Goal: Task Accomplishment & Management: Manage account settings

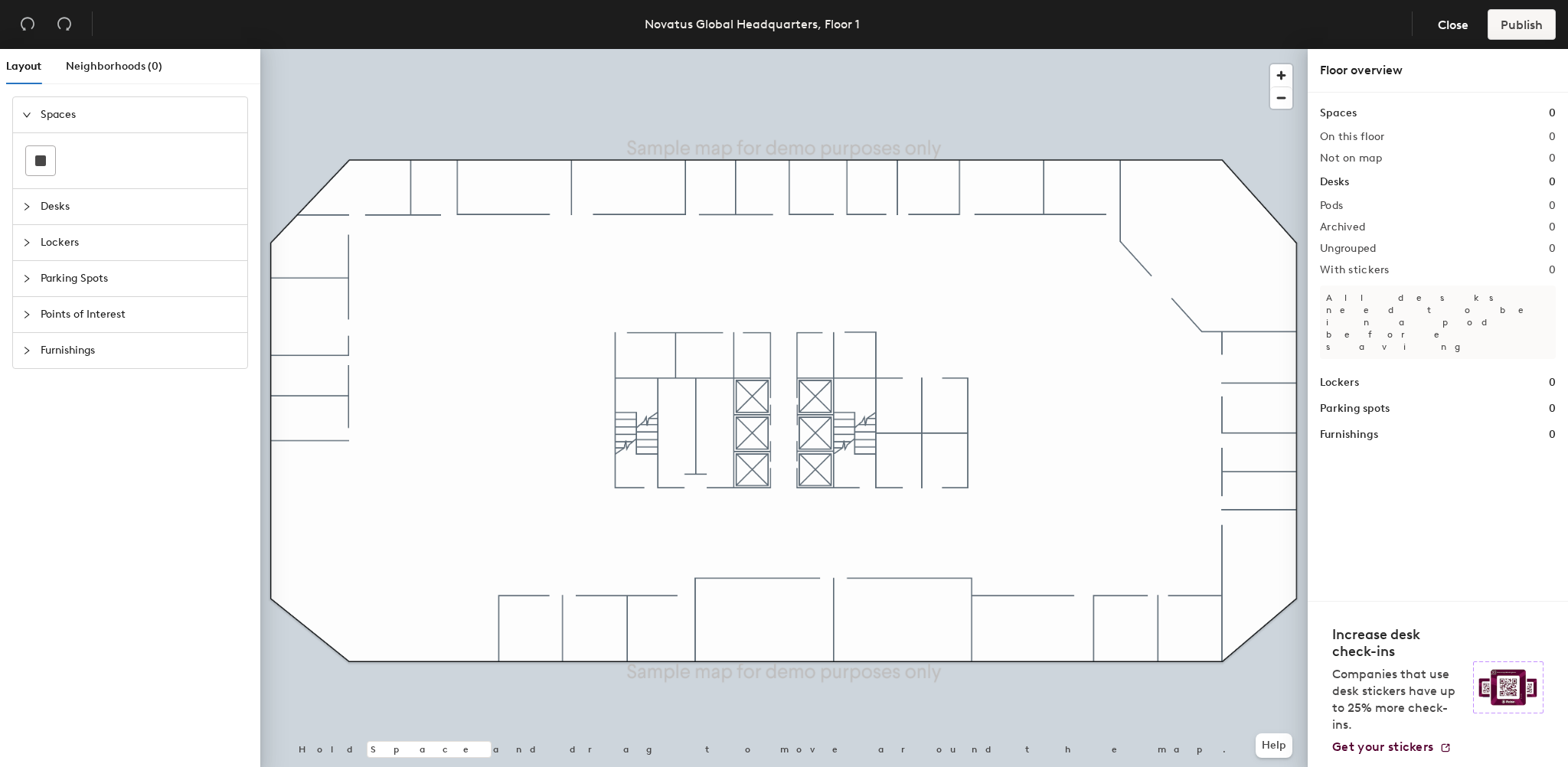
click at [24, 208] on icon "collapsed" at bounding box center [27, 206] width 9 height 9
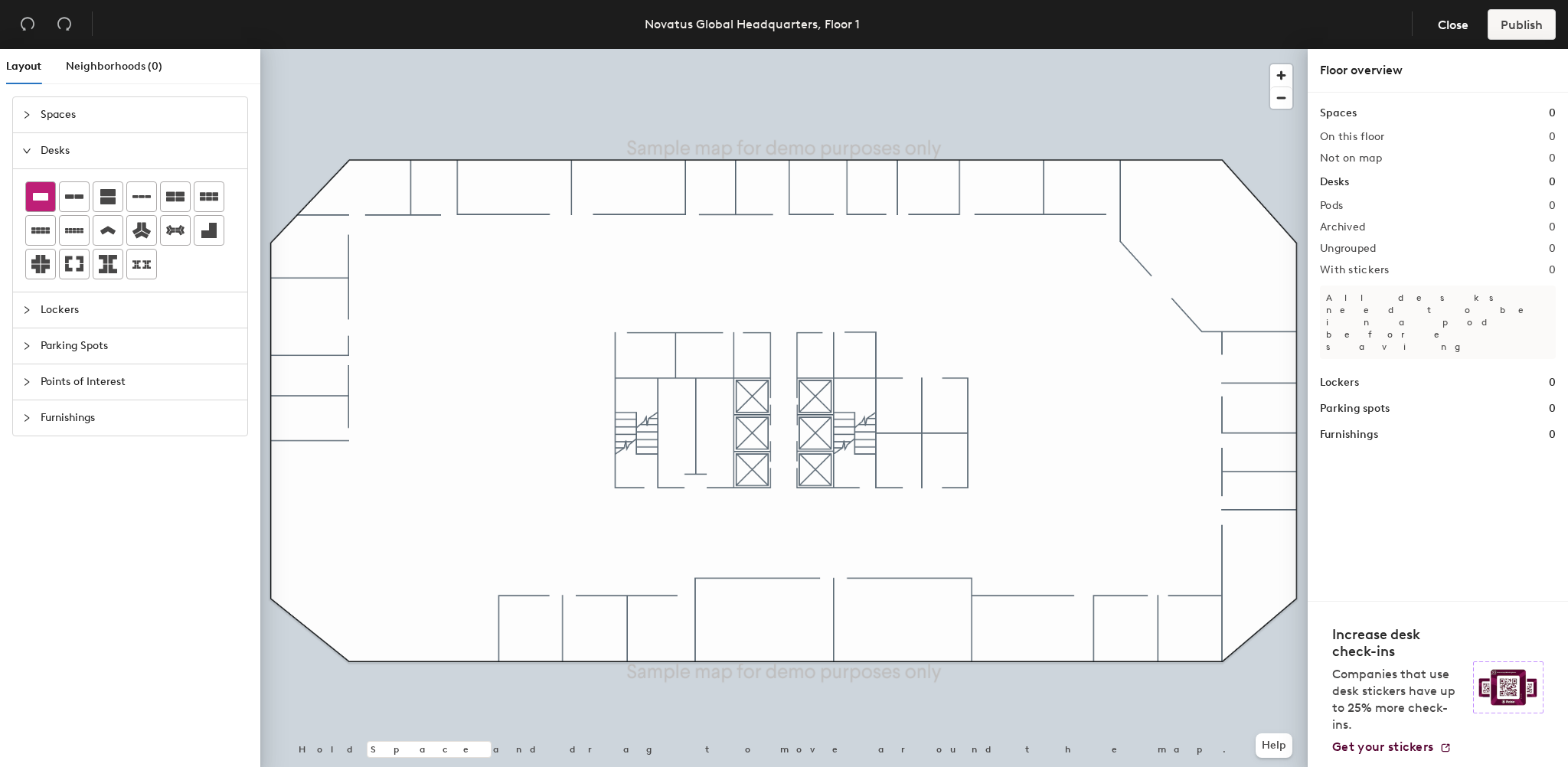
click at [42, 195] on icon at bounding box center [41, 197] width 16 height 8
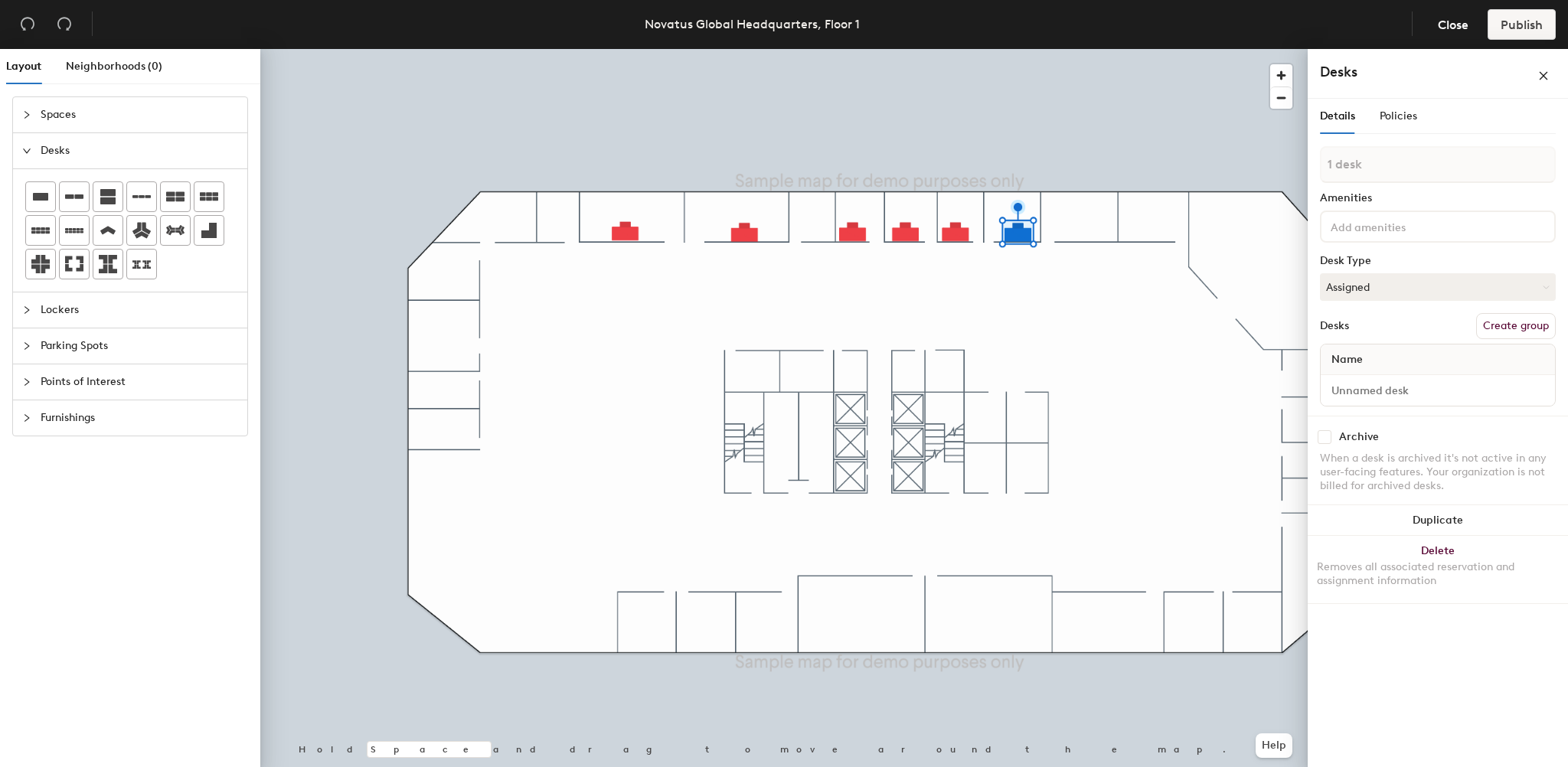
click at [24, 115] on icon "collapsed" at bounding box center [27, 115] width 9 height 9
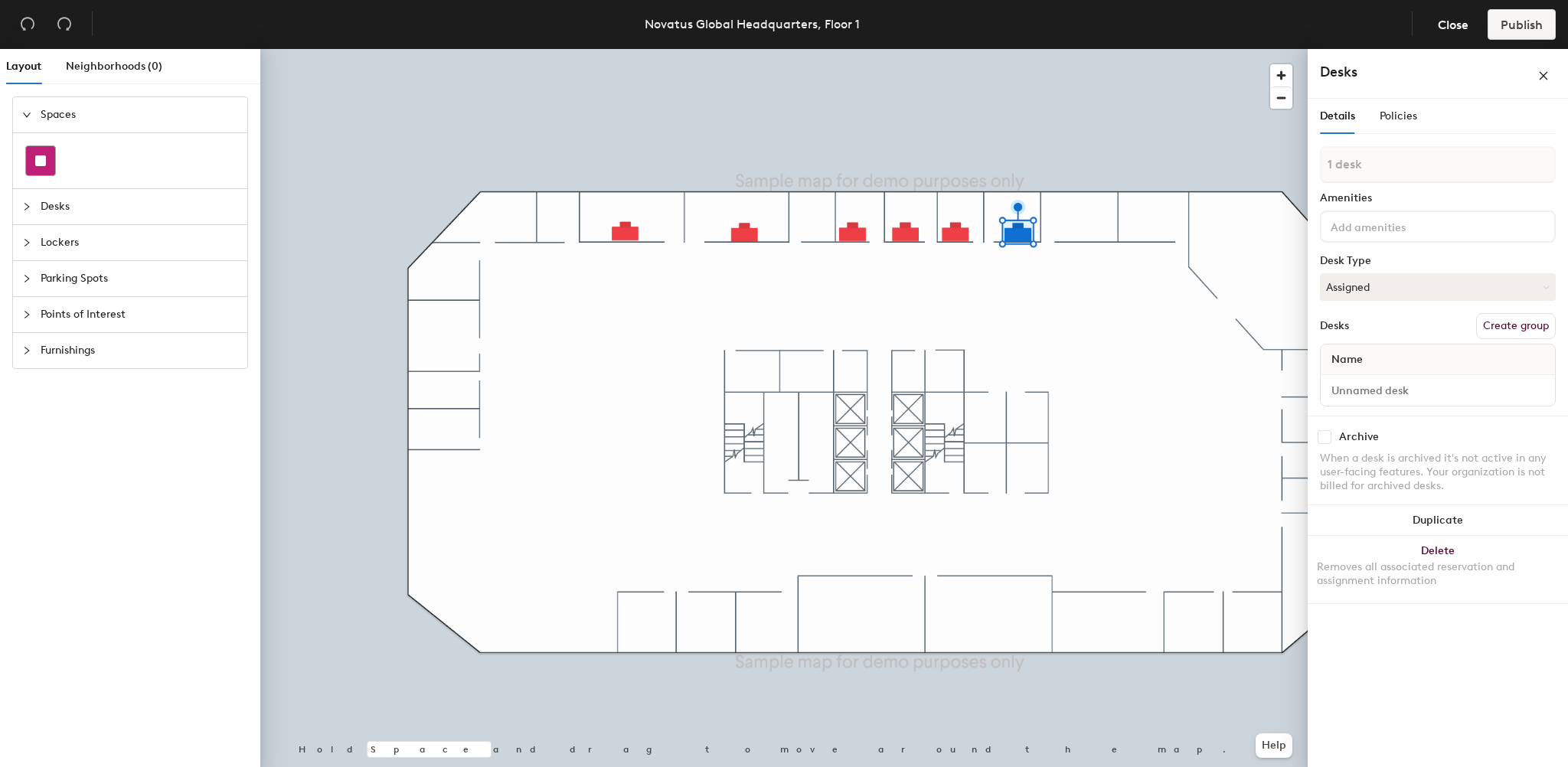
click at [37, 163] on rect at bounding box center [41, 160] width 10 height 10
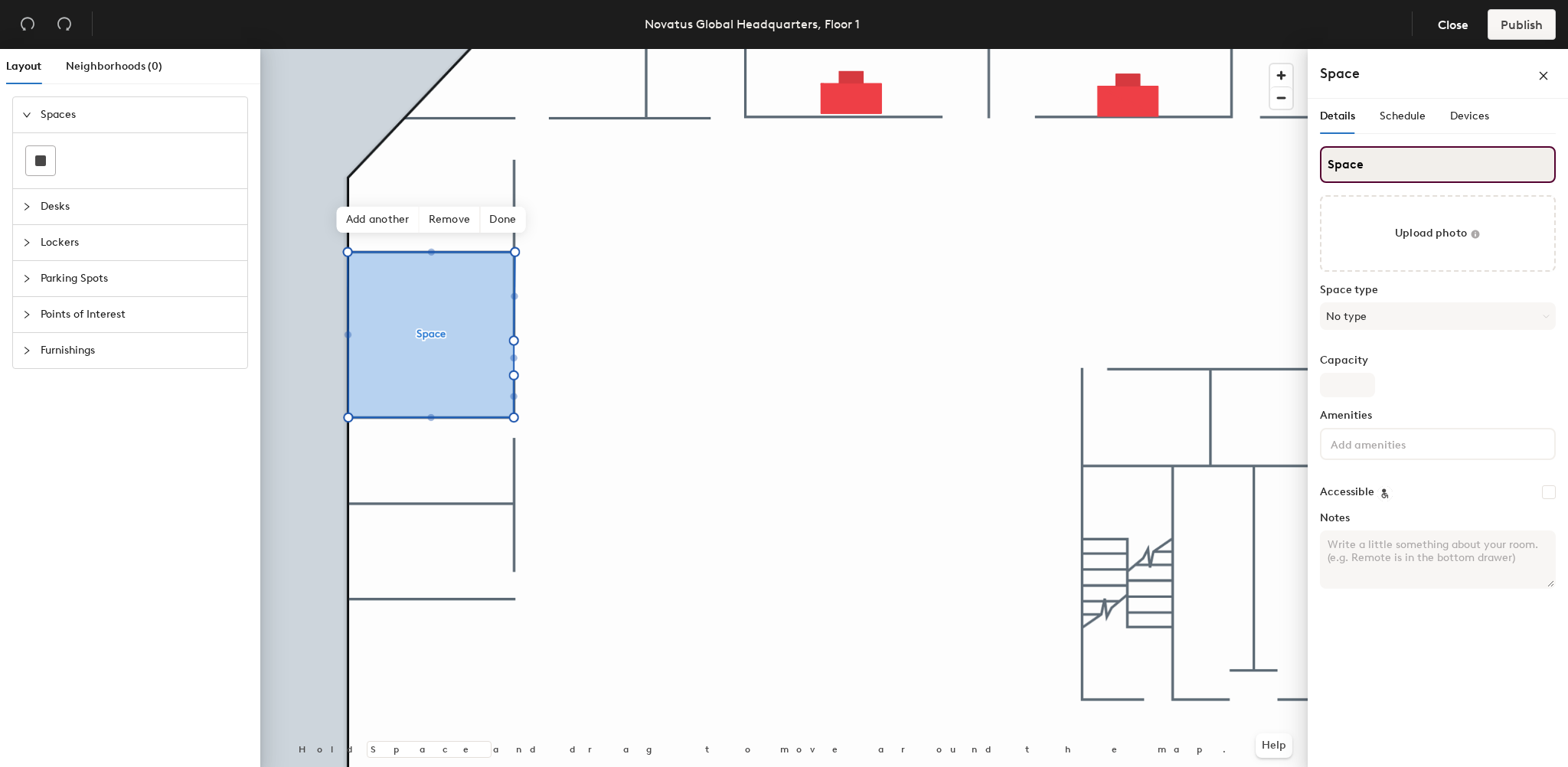
click at [1295, 167] on div "Layout Neighborhoods (0) Spaces Desks Lockers Parking Spots Points of Interest …" at bounding box center [784, 412] width 1568 height 725
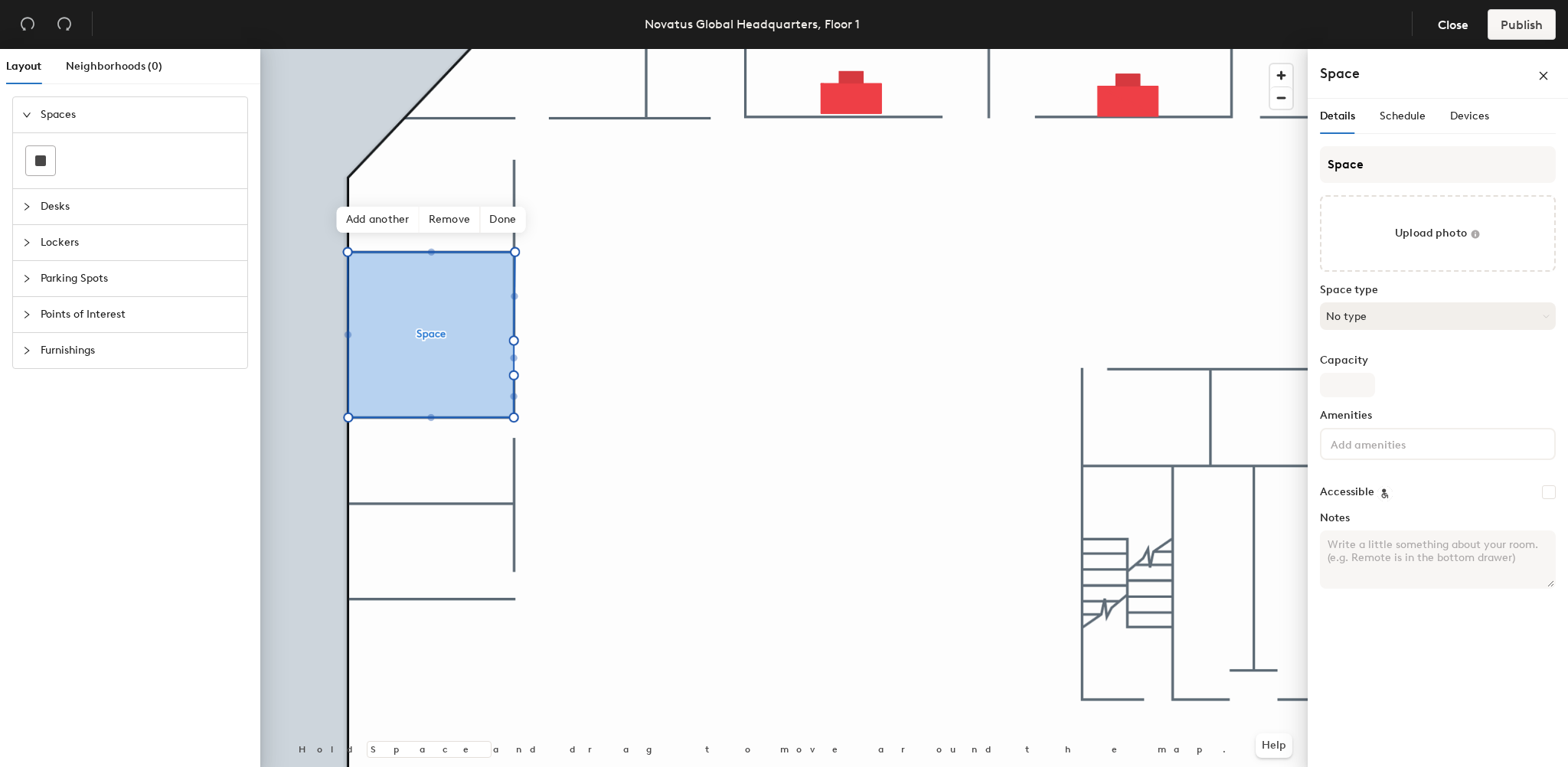
click at [1363, 317] on button "No type" at bounding box center [1437, 317] width 235 height 28
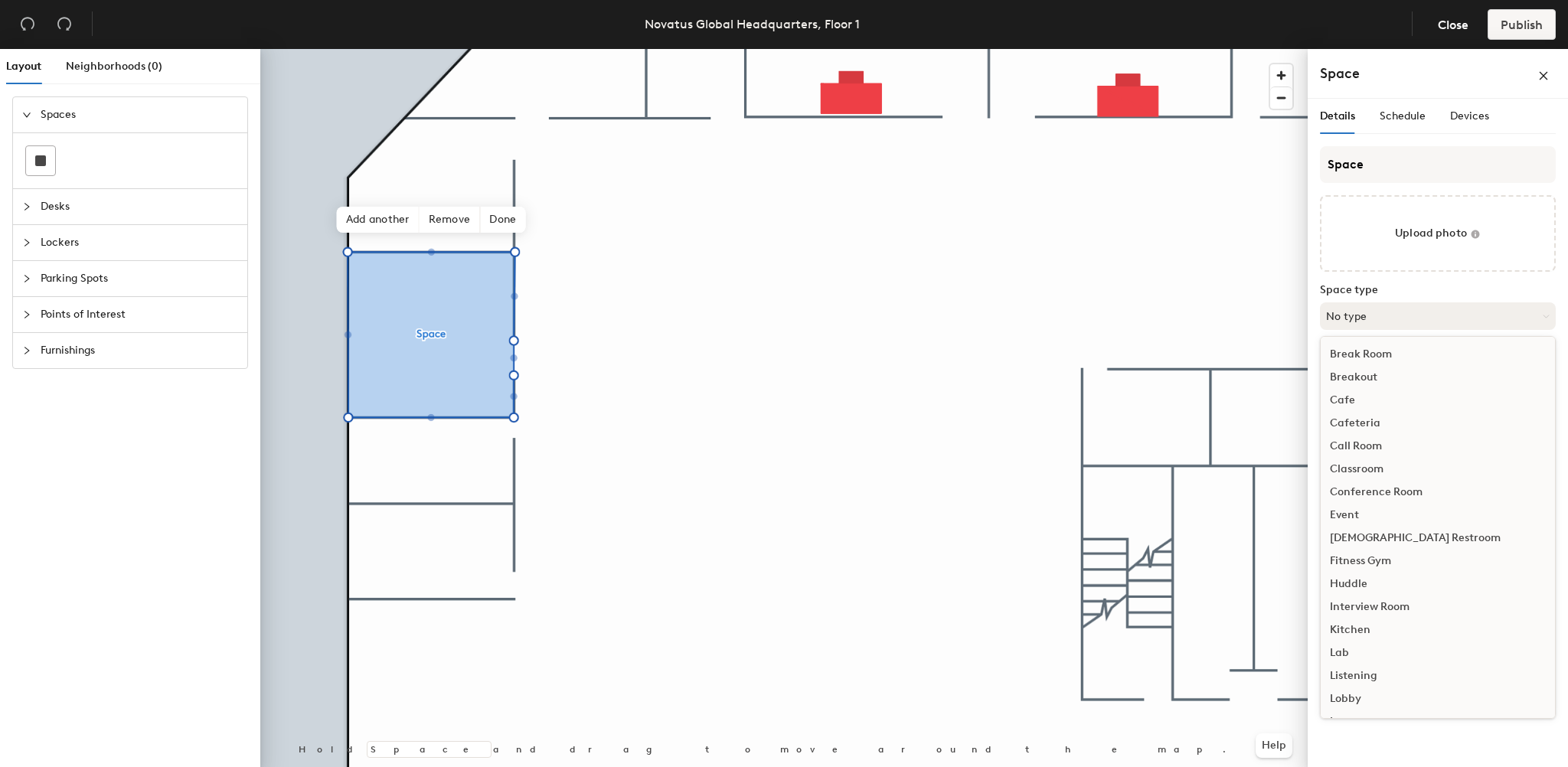
click at [1371, 310] on button "No type" at bounding box center [1437, 317] width 235 height 28
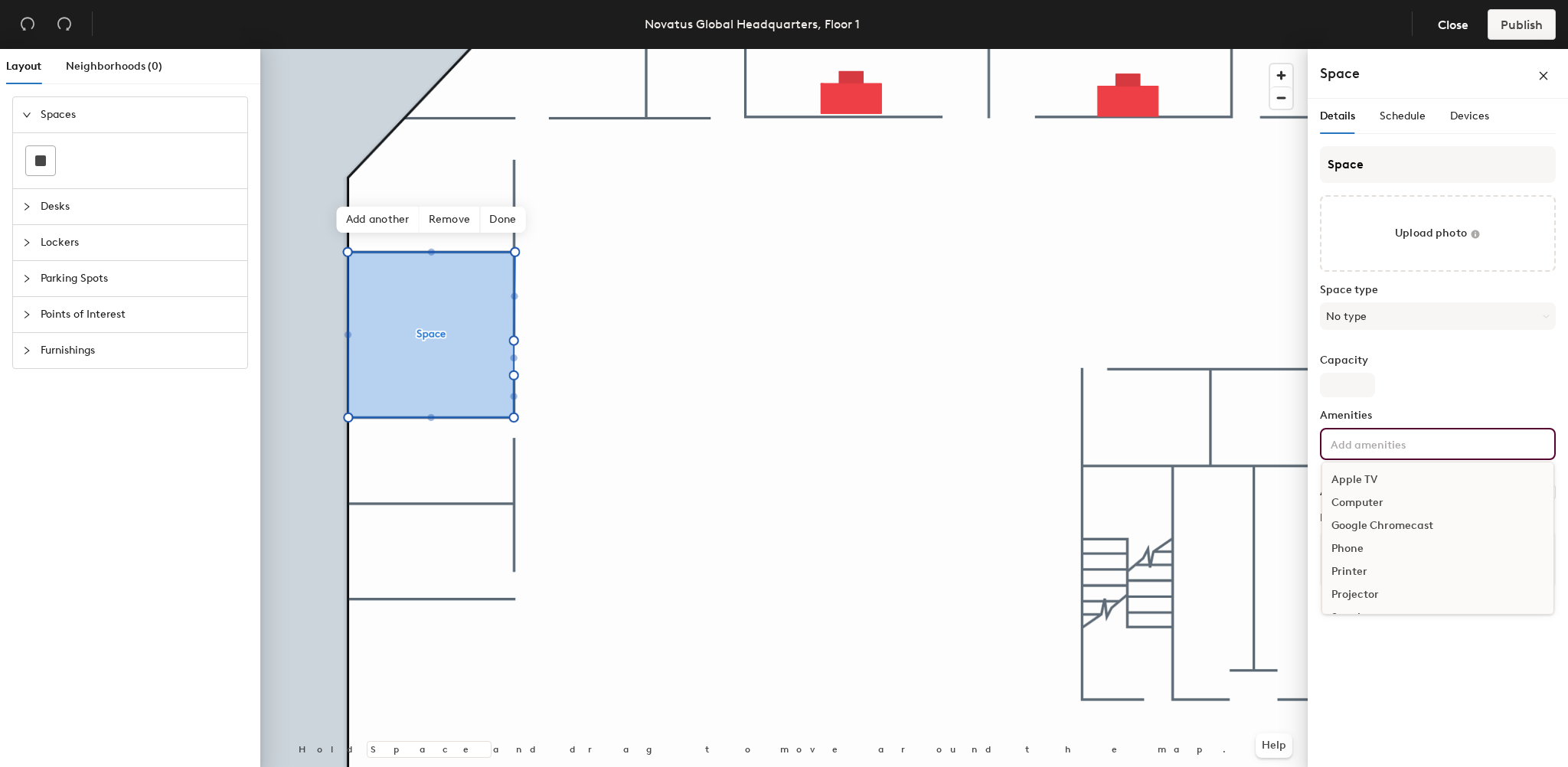
click at [1338, 441] on input at bounding box center [1396, 443] width 138 height 18
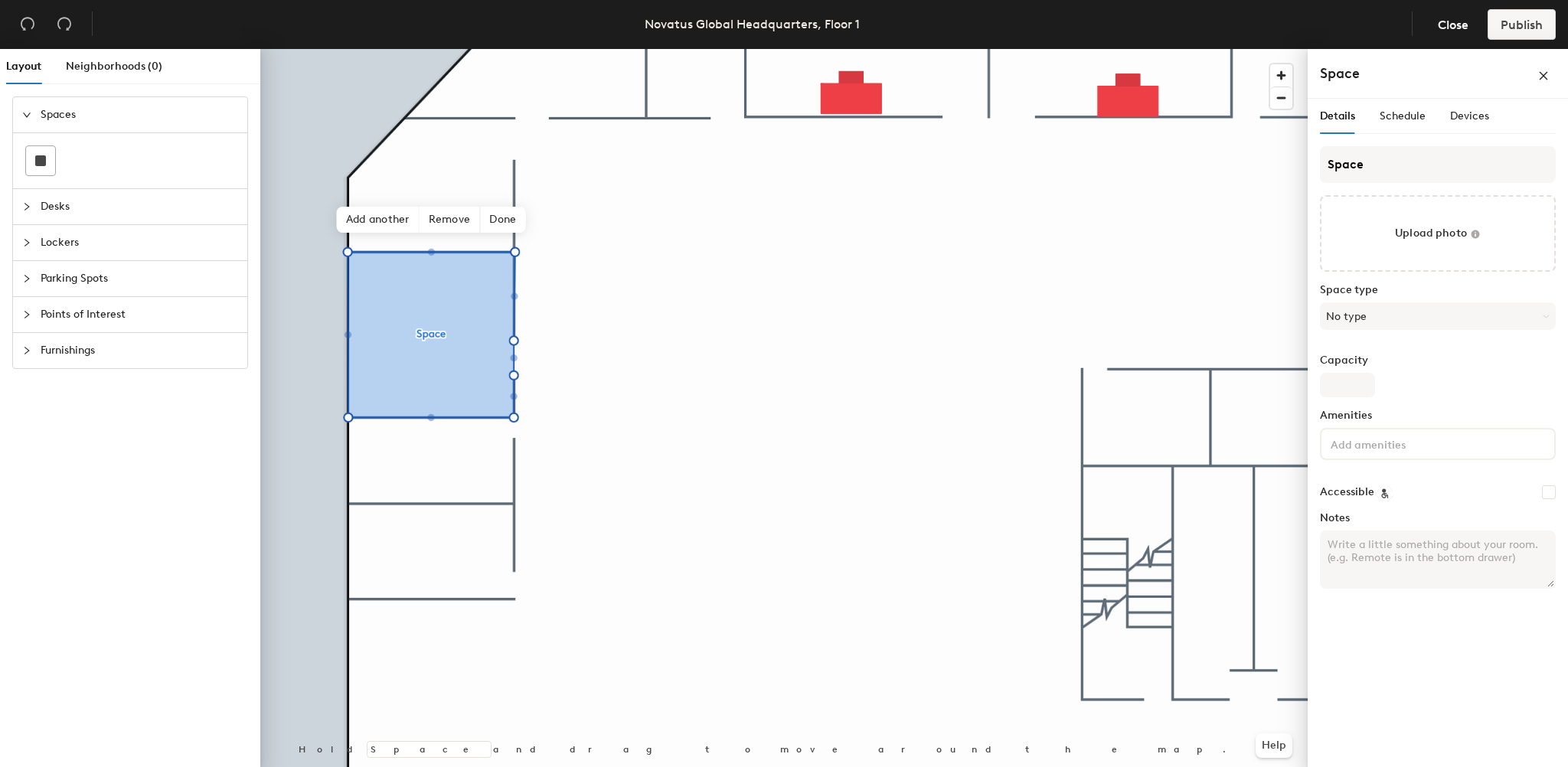
click at [1407, 352] on div "Space Upload photo Space type No type Capacity Amenities Accessible Notes" at bounding box center [1437, 374] width 235 height 455
drag, startPoint x: 1336, startPoint y: 568, endPoint x: 1332, endPoint y: 575, distance: 8.1
click at [1332, 575] on textarea "Notes" at bounding box center [1437, 559] width 235 height 58
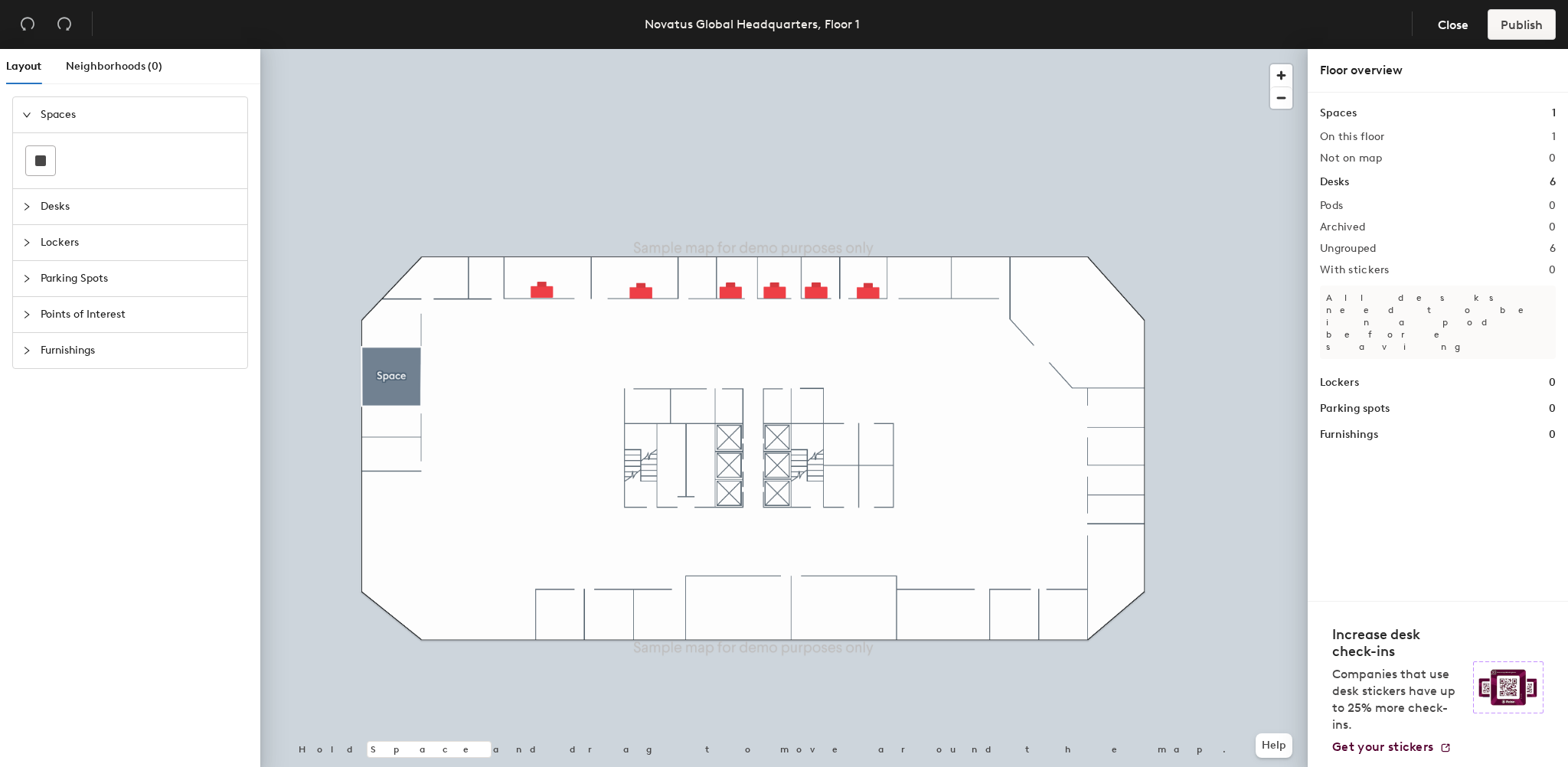
click at [28, 312] on icon "collapsed" at bounding box center [26, 314] width 4 height 8
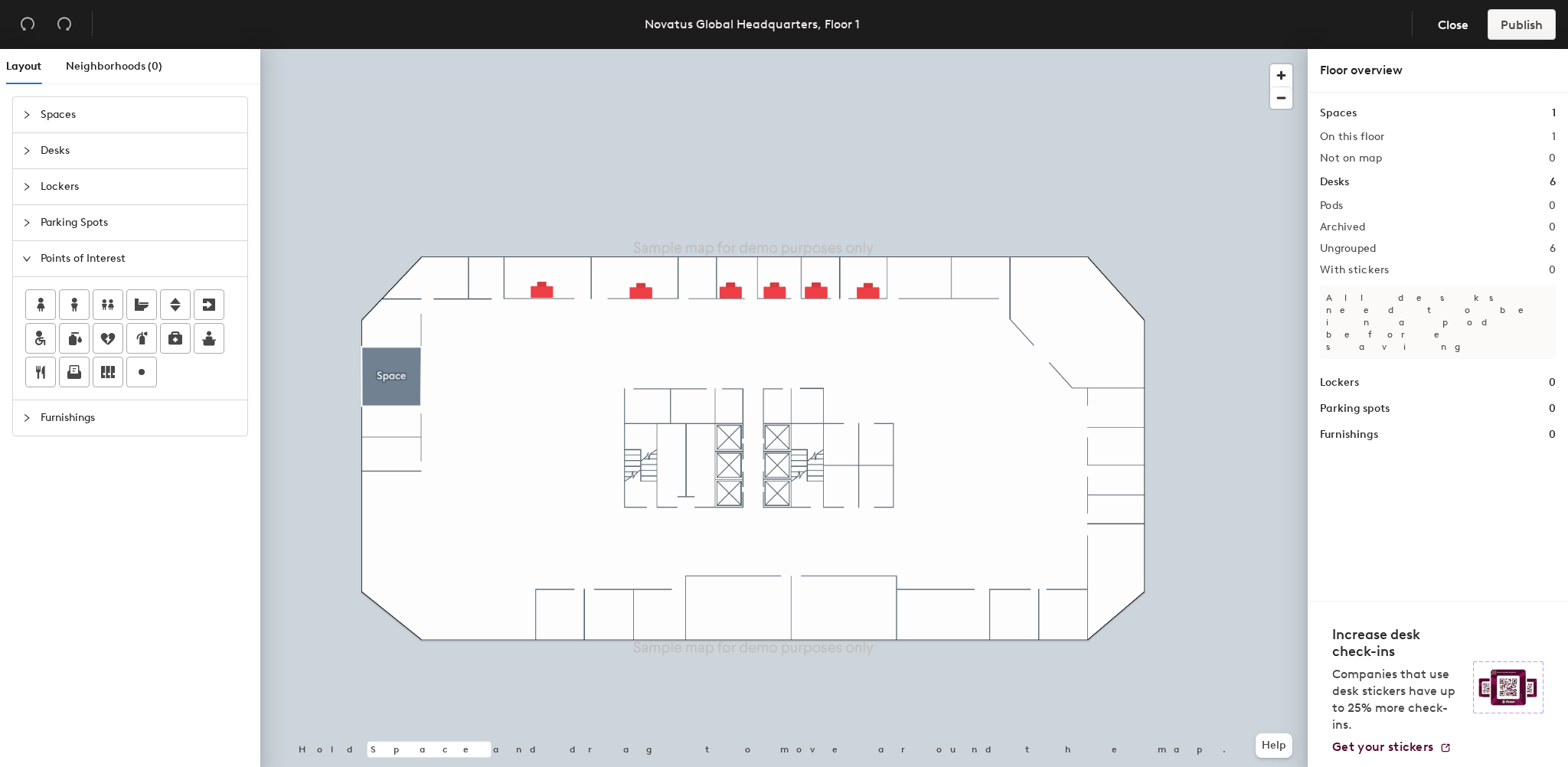
click at [36, 416] on div at bounding box center [31, 418] width 18 height 17
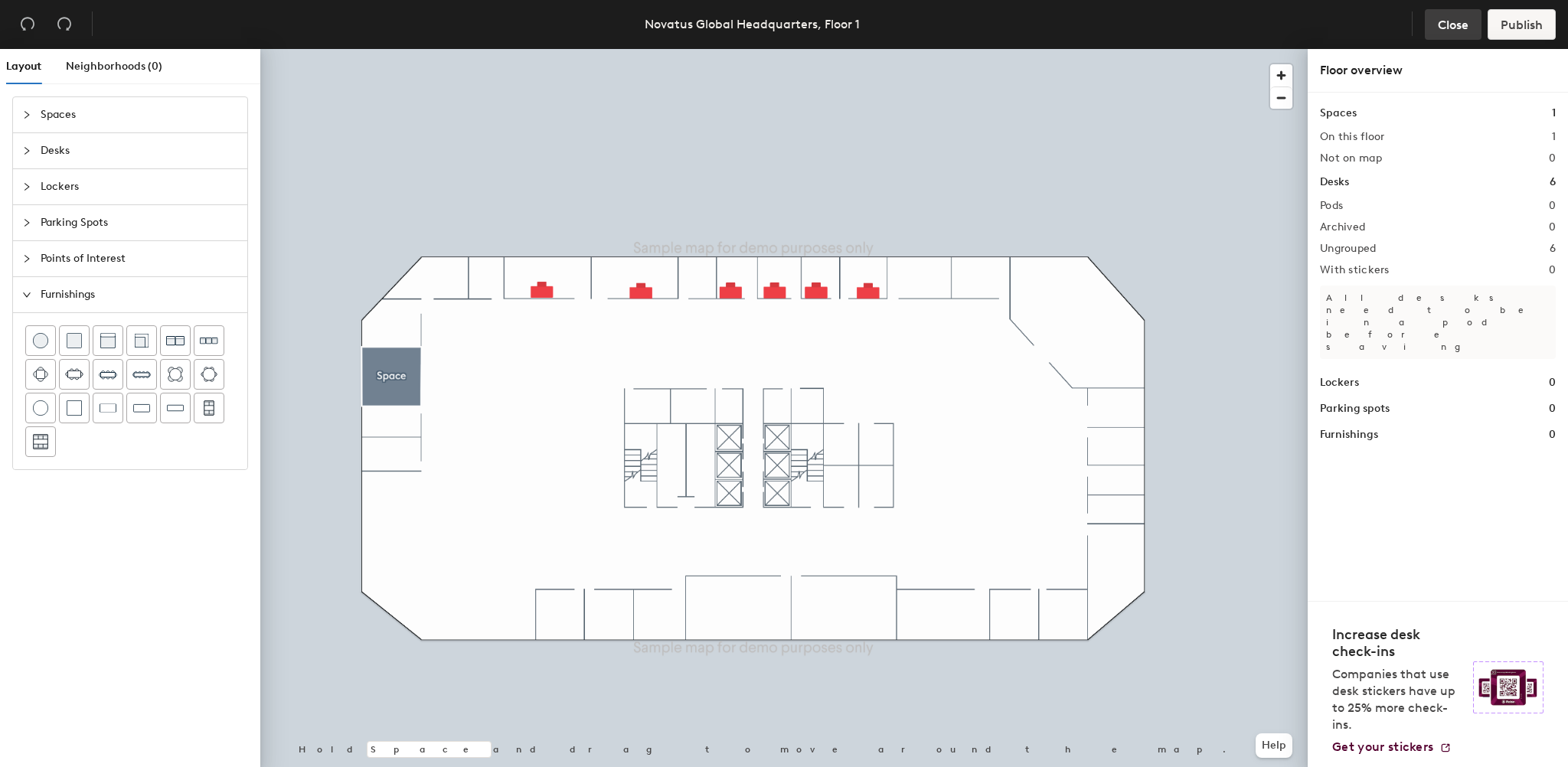
click at [1446, 22] on span "Close" at bounding box center [1453, 24] width 31 height 15
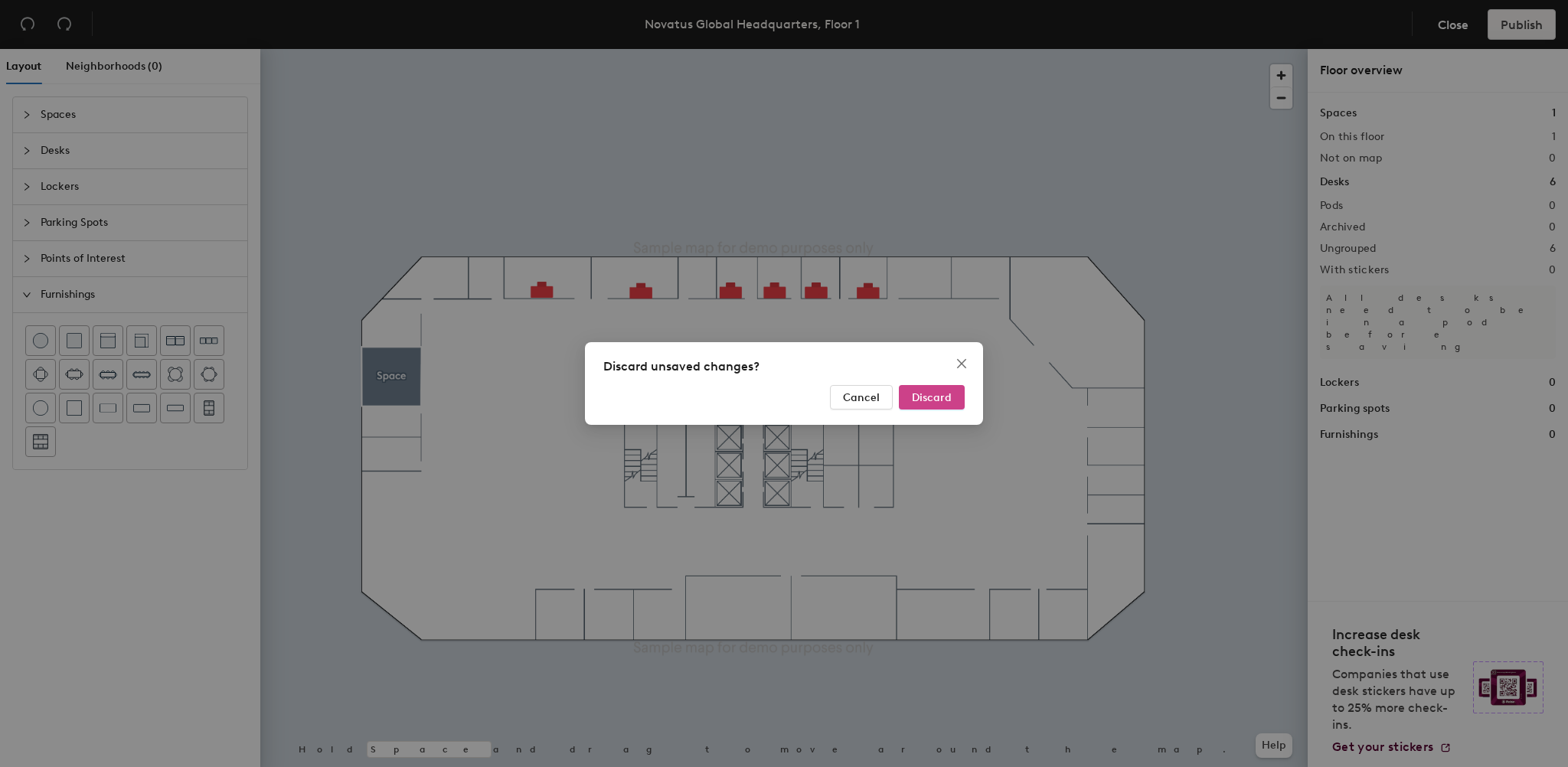
click at [934, 404] on span "Discard" at bounding box center [931, 398] width 40 height 13
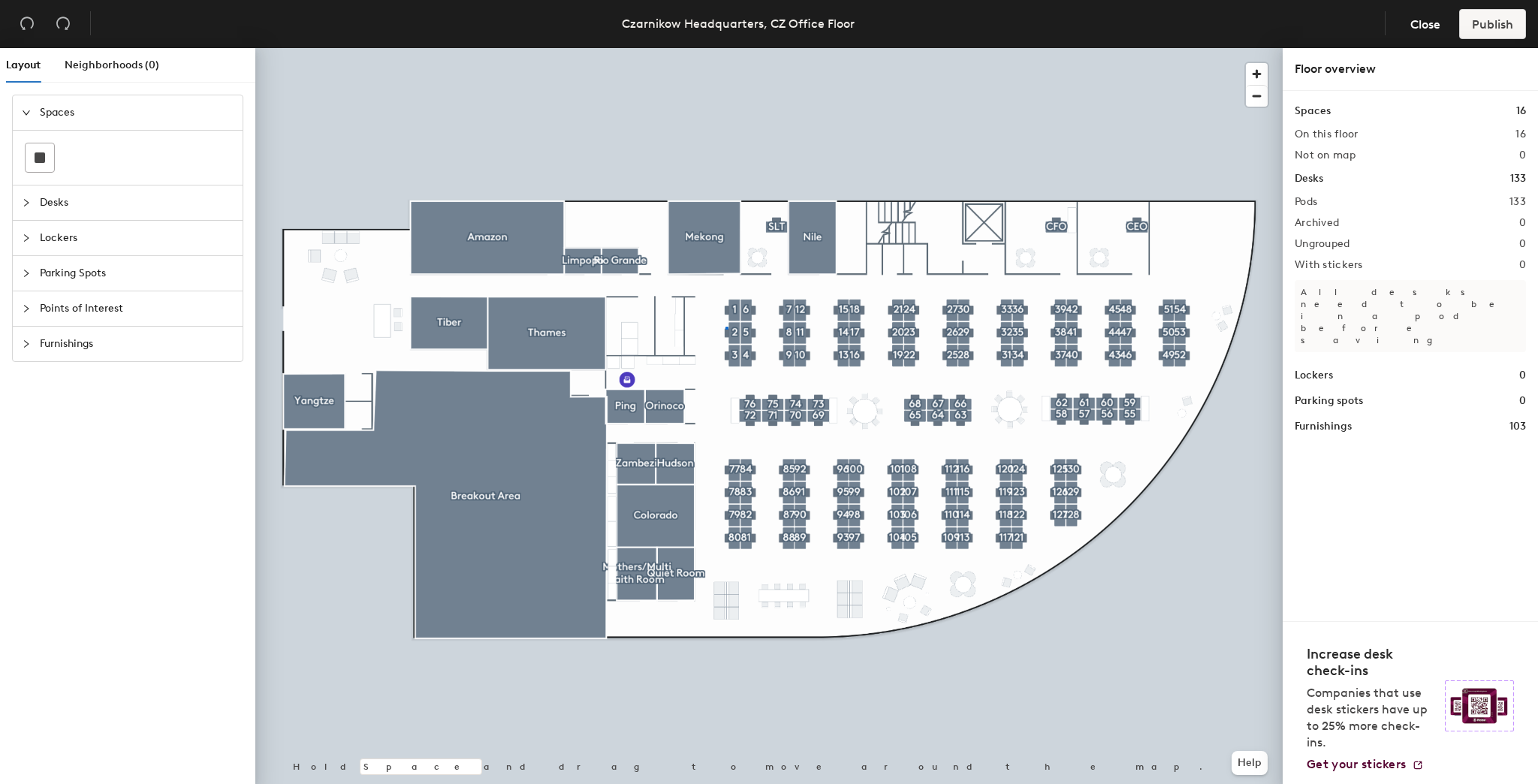
click at [725, 48] on div at bounding box center [769, 48] width 1027 height 0
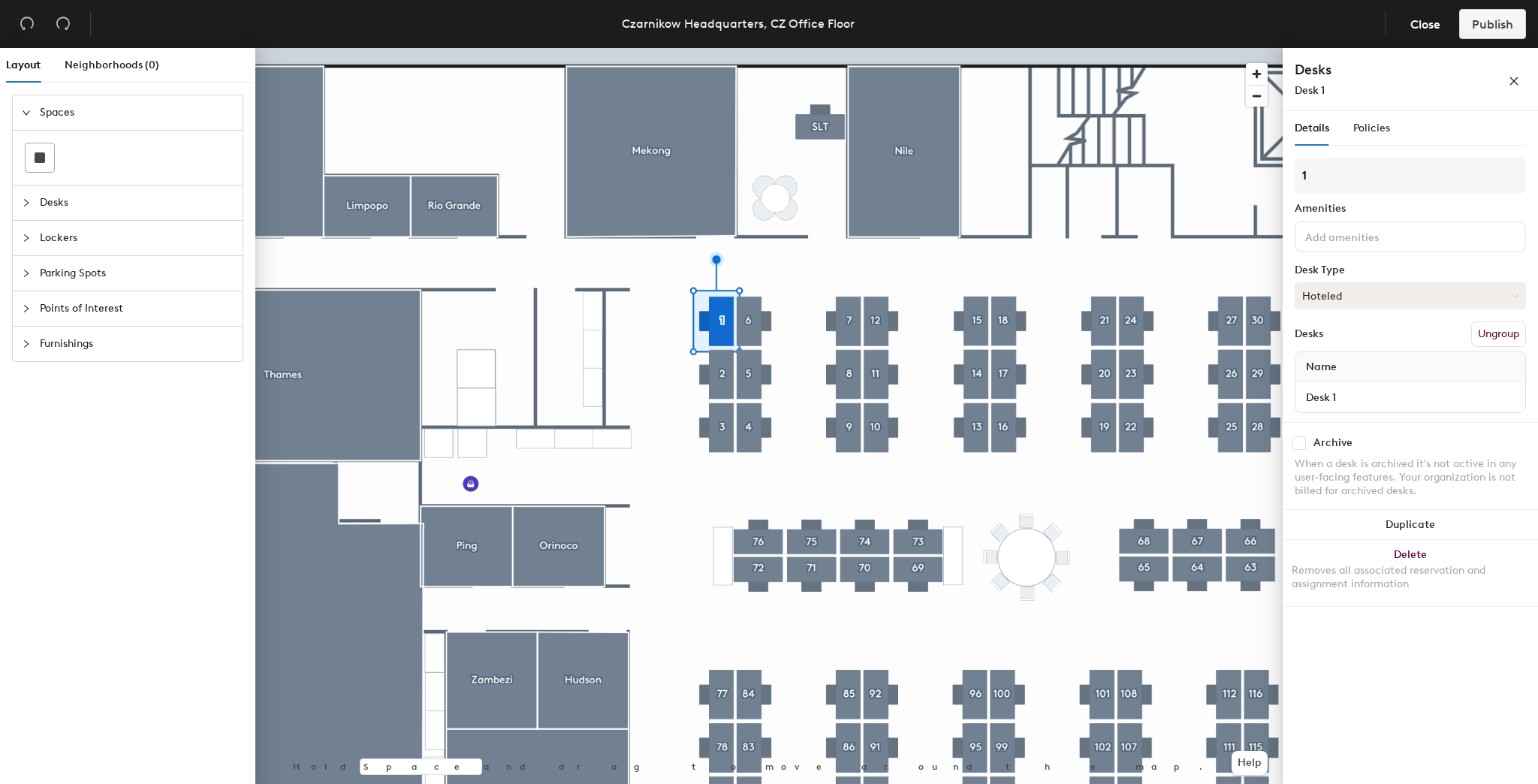
click at [1338, 294] on button "Hoteled" at bounding box center [1409, 296] width 231 height 27
click at [1318, 341] on div "Assigned" at bounding box center [1370, 342] width 151 height 23
click at [719, 48] on div at bounding box center [769, 48] width 1027 height 0
click at [1349, 288] on button "Hoteled" at bounding box center [1409, 296] width 231 height 27
click at [1318, 341] on div "Assigned" at bounding box center [1370, 342] width 151 height 23
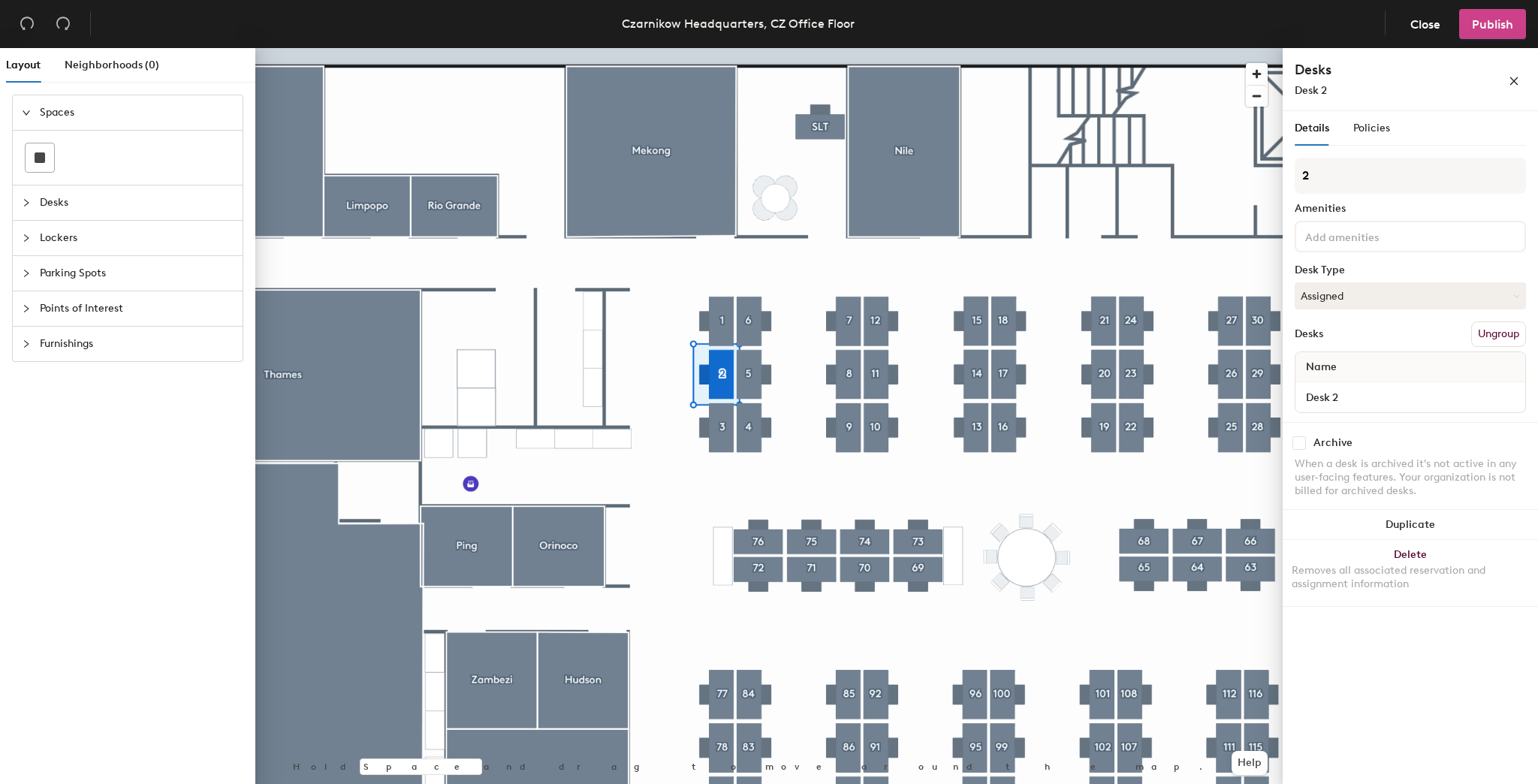
click at [1478, 22] on span "Publish" at bounding box center [1492, 24] width 41 height 14
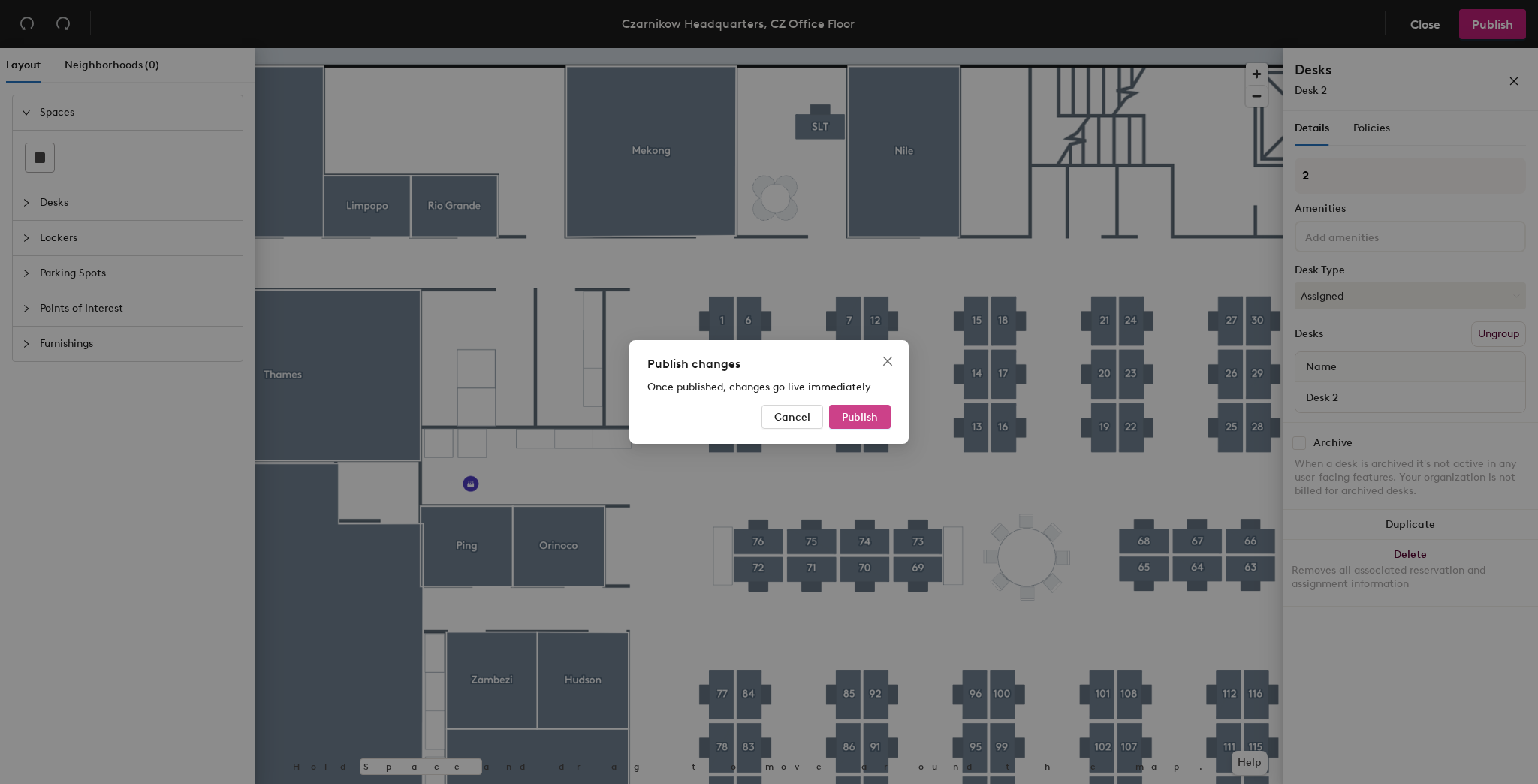
click at [869, 417] on span "Publish" at bounding box center [860, 416] width 36 height 13
